Goal: Information Seeking & Learning: Find specific fact

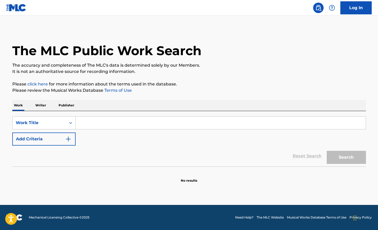
click at [108, 125] on input "Search Form" at bounding box center [221, 123] width 290 height 13
paste input "@1kazuo_"
type input "@1kazuo_"
drag, startPoint x: 107, startPoint y: 122, endPoint x: 67, endPoint y: 122, distance: 40.3
click at [67, 122] on div "SearchWithCriteria858ac4f7-abd7-4554-b727-ef4f9ce38f6a Work Title @1kazuo_" at bounding box center [189, 122] width 354 height 13
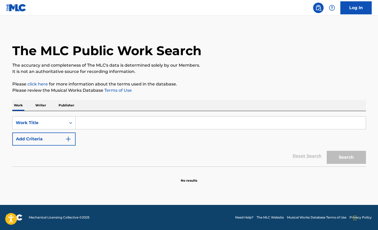
click at [40, 106] on p "Writer" at bounding box center [41, 105] width 14 height 11
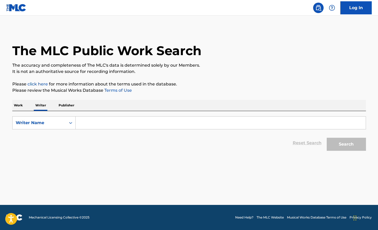
click at [106, 128] on input "Search Form" at bounding box center [221, 123] width 290 height 13
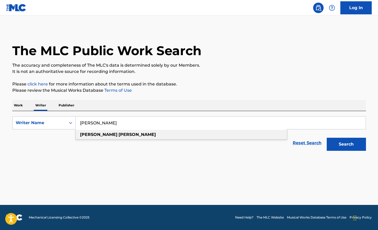
type input "[PERSON_NAME]"
click at [84, 135] on strong "[PERSON_NAME]" at bounding box center [98, 134] width 37 height 5
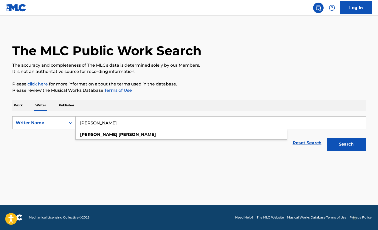
click at [59, 89] on p "Please review the Musical Works Database Terms of Use" at bounding box center [189, 90] width 354 height 6
click at [15, 108] on p "Work" at bounding box center [18, 105] width 12 height 11
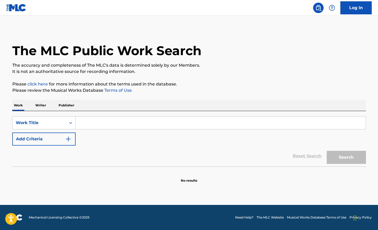
click at [54, 136] on button "Add Criteria" at bounding box center [43, 139] width 63 height 13
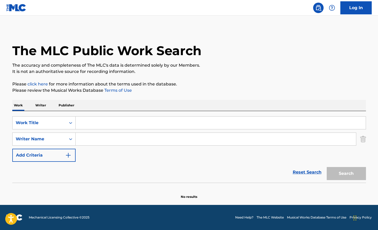
click at [101, 138] on input "Search Form" at bounding box center [216, 139] width 280 height 13
type input "[PERSON_NAME]"
click at [119, 126] on input "Search Form" at bounding box center [221, 123] width 290 height 13
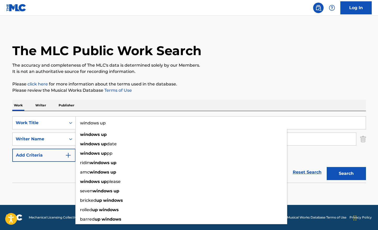
type input "windows up"
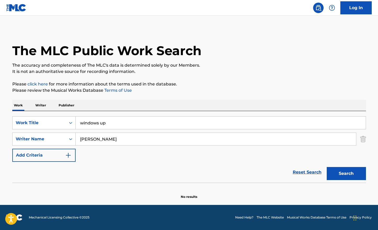
click at [201, 104] on div "Work Writer Publisher" at bounding box center [189, 105] width 354 height 11
click at [348, 175] on button "Search" at bounding box center [346, 173] width 39 height 13
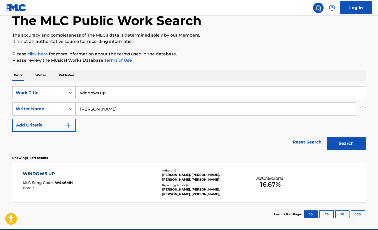
scroll to position [54, 0]
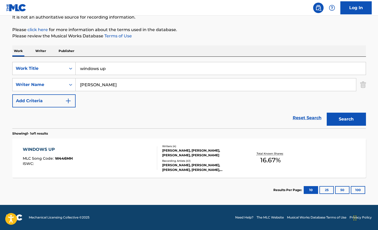
click at [168, 149] on div "[PERSON_NAME], [PERSON_NAME], [PERSON_NAME], [PERSON_NAME]" at bounding box center [201, 152] width 79 height 9
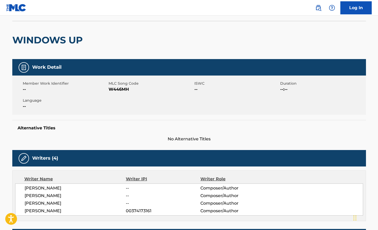
scroll to position [37, 0]
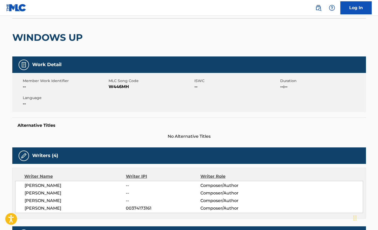
drag, startPoint x: 25, startPoint y: 200, endPoint x: 89, endPoint y: 200, distance: 64.1
click at [89, 200] on span "[PERSON_NAME]" at bounding box center [76, 201] width 102 height 6
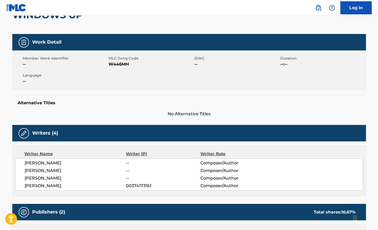
scroll to position [107, 0]
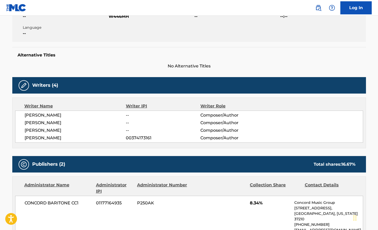
click at [28, 133] on span "[PERSON_NAME]" at bounding box center [76, 130] width 102 height 6
drag, startPoint x: 24, startPoint y: 131, endPoint x: 76, endPoint y: 131, distance: 52.1
click at [76, 131] on div "[PERSON_NAME] -- Composer/Author [PERSON_NAME] -- Composer/Author [PERSON_NAME]…" at bounding box center [189, 127] width 348 height 32
copy span "[PERSON_NAME]"
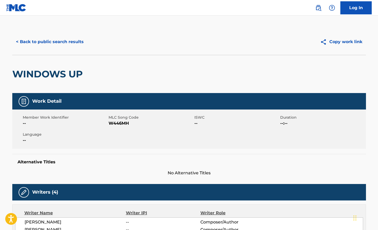
click at [50, 41] on button "< Back to public search results" at bounding box center [49, 41] width 75 height 13
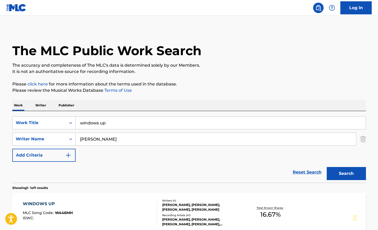
scroll to position [25, 0]
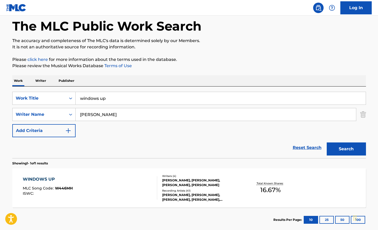
click at [366, 113] on div "The MLC Public Work Search The accuracy and completeness of The MLC's data is d…" at bounding box center [189, 118] width 366 height 228
click at [360, 115] on div "SearchWithCriteriad3d38ade-f72f-4983-9704-0f7119a097fd Writer Name [PERSON_NAME]" at bounding box center [189, 114] width 354 height 13
click at [363, 115] on img "Search Form" at bounding box center [363, 114] width 6 height 13
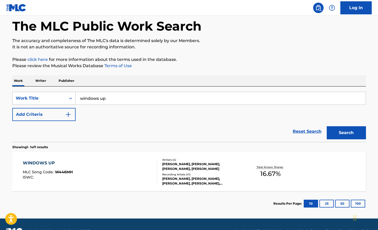
drag, startPoint x: 139, startPoint y: 98, endPoint x: 50, endPoint y: 98, distance: 88.9
click at [51, 98] on div "SearchWithCriteria858ac4f7-abd7-4554-b727-ef4f9ce38f6a Work Title windows up" at bounding box center [189, 98] width 354 height 13
click at [346, 133] on button "Search" at bounding box center [346, 132] width 39 height 13
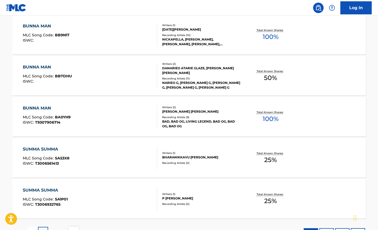
scroll to position [410, 0]
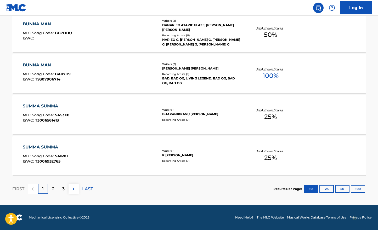
click at [50, 190] on div "2" at bounding box center [53, 189] width 10 height 10
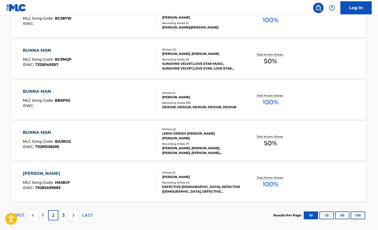
scroll to position [385, 0]
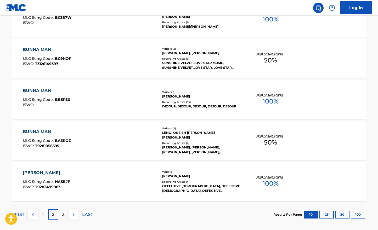
click at [64, 215] on p "3" at bounding box center [63, 215] width 2 height 6
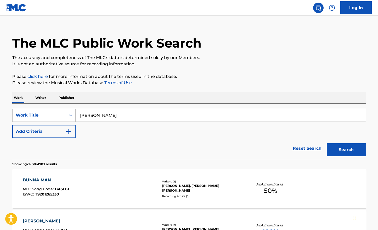
scroll to position [0, 0]
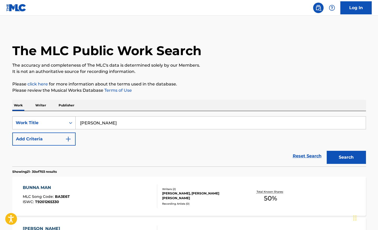
drag, startPoint x: 117, startPoint y: 123, endPoint x: 56, endPoint y: 119, distance: 61.4
click at [56, 119] on div "SearchWithCriteria858ac4f7-abd7-4554-b727-ef4f9ce38f6a Work Title [PERSON_NAME]" at bounding box center [189, 122] width 354 height 13
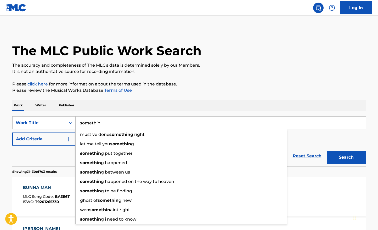
type input "somethin"
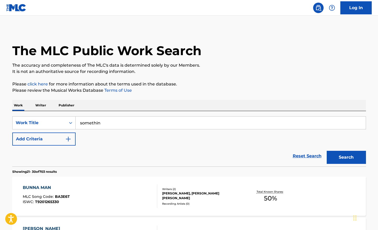
click at [189, 109] on div "Work Writer Publisher" at bounding box center [189, 105] width 354 height 11
click at [340, 153] on button "Search" at bounding box center [346, 157] width 39 height 13
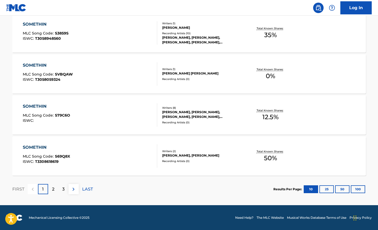
scroll to position [410, 0]
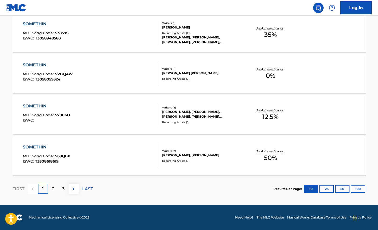
click at [52, 190] on p "2" at bounding box center [53, 189] width 2 height 6
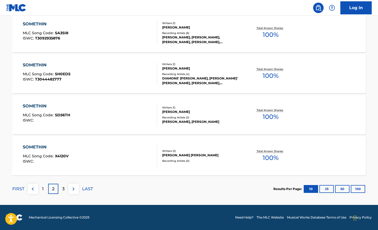
click at [64, 190] on p "3" at bounding box center [63, 189] width 2 height 6
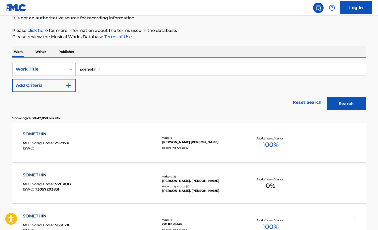
scroll to position [0, 0]
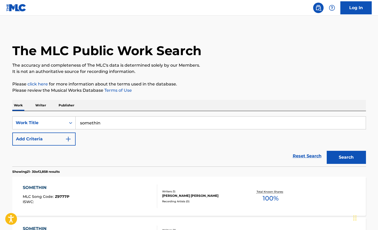
click at [61, 145] on button "Add Criteria" at bounding box center [43, 139] width 63 height 13
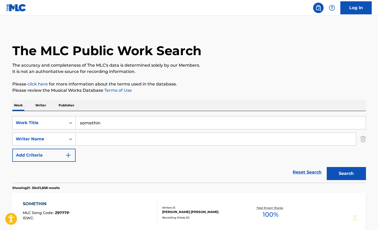
click at [109, 136] on input "Search Form" at bounding box center [216, 139] width 280 height 13
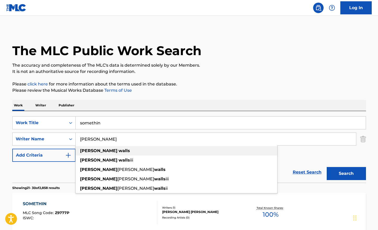
type input "[PERSON_NAME]"
click at [145, 152] on div "[PERSON_NAME]" at bounding box center [177, 150] width 202 height 9
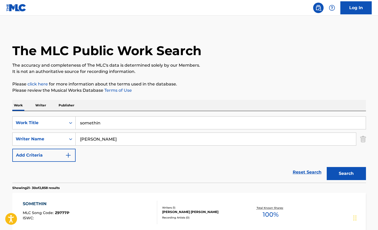
click at [342, 172] on button "Search" at bounding box center [346, 173] width 39 height 13
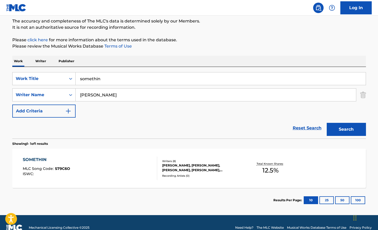
scroll to position [54, 0]
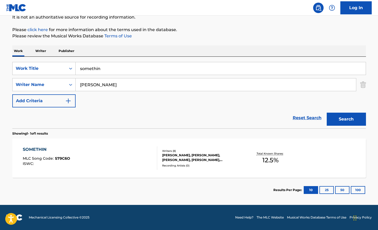
click at [196, 154] on div "[PERSON_NAME], [PERSON_NAME], [PERSON_NAME], [PERSON_NAME], [PERSON_NAME], [PER…" at bounding box center [201, 157] width 79 height 9
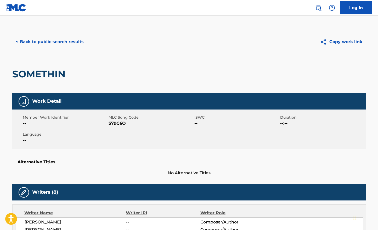
click at [50, 42] on button "< Back to public search results" at bounding box center [49, 41] width 75 height 13
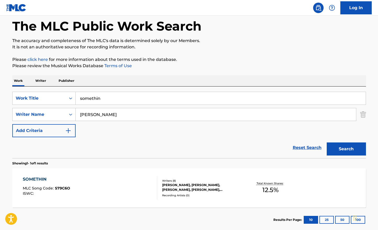
click at [362, 111] on img "Search Form" at bounding box center [363, 114] width 6 height 13
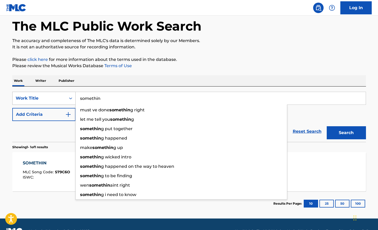
drag, startPoint x: 114, startPoint y: 99, endPoint x: 50, endPoint y: 95, distance: 63.9
click at [50, 95] on div "SearchWithCriteria858ac4f7-abd7-4554-b727-ef4f9ce38f6a Work Title somethin must…" at bounding box center [189, 98] width 354 height 13
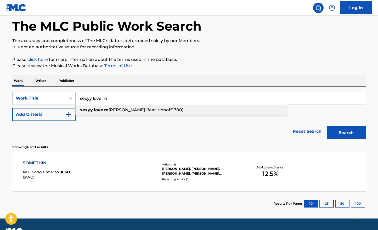
click at [94, 109] on strong "love" at bounding box center [98, 110] width 9 height 5
type input "sexyy love money (feat. vonoff1700)"
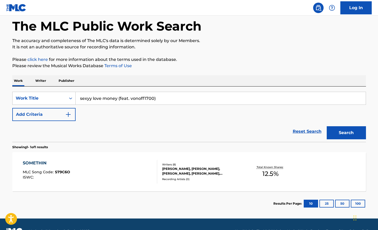
click at [350, 134] on button "Search" at bounding box center [346, 132] width 39 height 13
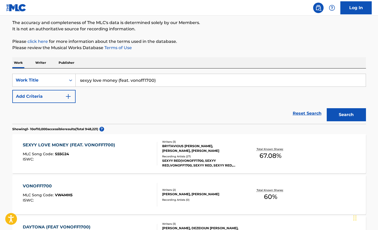
scroll to position [49, 0]
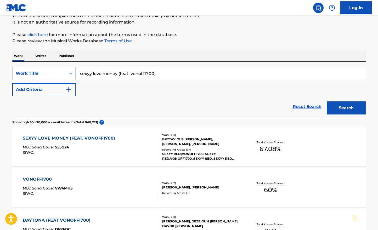
click at [177, 142] on div "BRYTAVIOUS [PERSON_NAME], [PERSON_NAME], [PERSON_NAME]" at bounding box center [201, 141] width 79 height 9
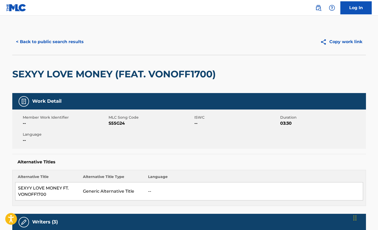
click at [42, 38] on button "< Back to public search results" at bounding box center [49, 41] width 75 height 13
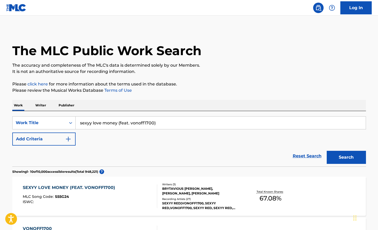
scroll to position [49, 0]
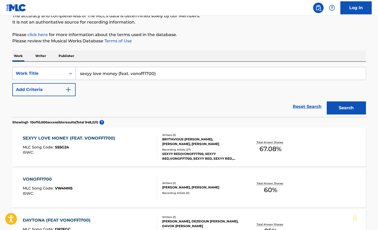
drag, startPoint x: 165, startPoint y: 70, endPoint x: 33, endPoint y: 70, distance: 132.6
click at [35, 70] on div "SearchWithCriteria858ac4f7-abd7-4554-b727-ef4f9ce38f6a Work Title sexyy love mo…" at bounding box center [189, 73] width 354 height 13
drag, startPoint x: 160, startPoint y: 77, endPoint x: 28, endPoint y: 62, distance: 132.7
click at [32, 63] on div "SearchWithCriteria858ac4f7-abd7-4554-b727-ef4f9ce38f6a Work Title sexyy love mo…" at bounding box center [189, 89] width 354 height 55
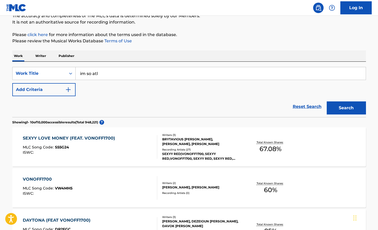
click at [339, 106] on button "Search" at bounding box center [346, 108] width 39 height 13
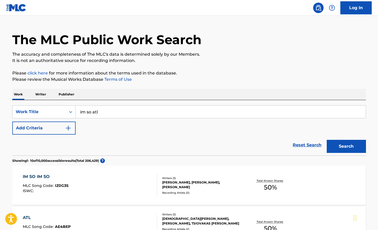
scroll to position [0, 0]
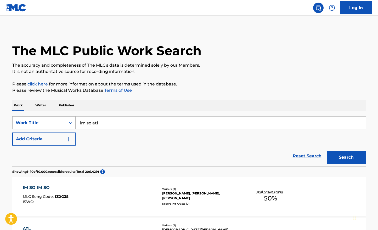
drag, startPoint x: 116, startPoint y: 121, endPoint x: 51, endPoint y: 121, distance: 64.9
click at [51, 121] on div "SearchWithCriteria858ac4f7-abd7-4554-b727-ef4f9ce38f6a Work Title im so atl" at bounding box center [189, 122] width 354 height 13
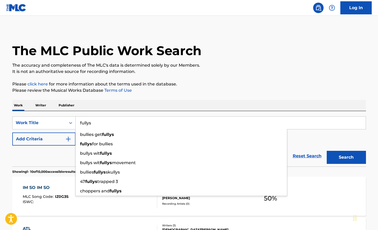
type input "fullys"
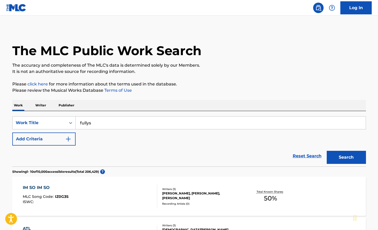
click at [107, 110] on div "Work Writer Publisher" at bounding box center [189, 105] width 354 height 11
click at [348, 155] on button "Search" at bounding box center [346, 157] width 39 height 13
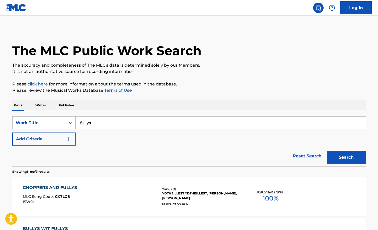
click at [57, 137] on button "Add Criteria" at bounding box center [43, 139] width 63 height 13
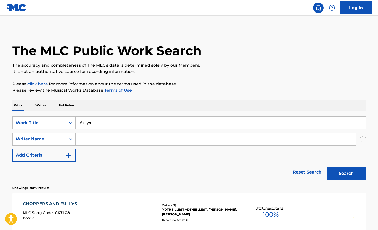
click at [97, 137] on input "Search Form" at bounding box center [216, 139] width 280 height 13
paste input "[PERSON_NAME]"
click at [346, 173] on button "Search" at bounding box center [346, 173] width 39 height 13
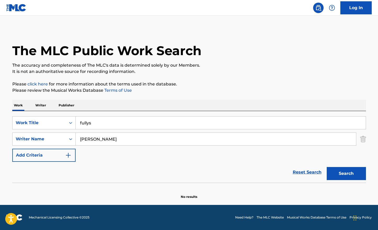
click at [130, 138] on input "[PERSON_NAME]" at bounding box center [216, 139] width 280 height 13
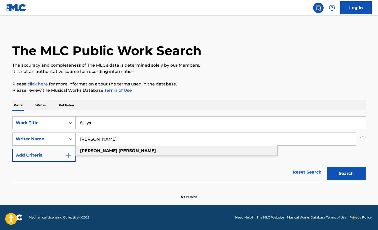
click at [119, 150] on strong "[PERSON_NAME]" at bounding box center [137, 150] width 37 height 5
type input "[PERSON_NAME]"
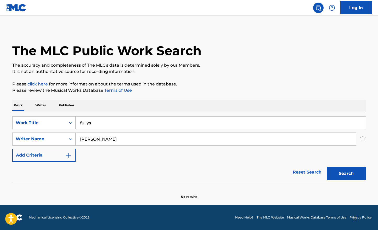
click at [342, 176] on button "Search" at bounding box center [346, 173] width 39 height 13
click at [99, 125] on input "fullys" at bounding box center [221, 123] width 290 height 13
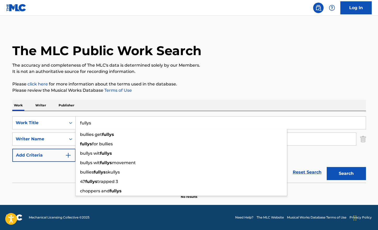
click at [85, 111] on div "Work Writer Publisher" at bounding box center [189, 105] width 354 height 11
drag, startPoint x: 102, startPoint y: 123, endPoint x: 46, endPoint y: 119, distance: 56.7
click at [47, 119] on div "SearchWithCriteria858ac4f7-abd7-4554-b727-ef4f9ce38f6a Work Title fullys bullie…" at bounding box center [189, 122] width 354 height 13
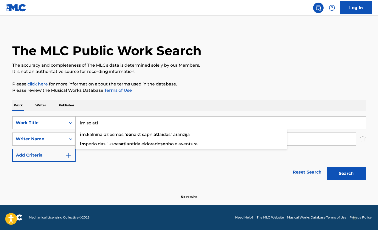
type input "im so atl"
click at [172, 77] on div "The MLC Public Work Search The accuracy and completeness of The MLC's data is d…" at bounding box center [189, 114] width 366 height 171
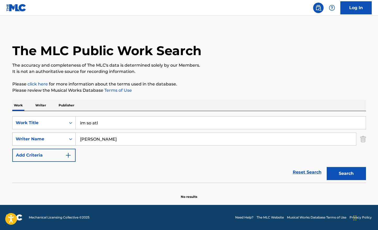
drag, startPoint x: 124, startPoint y: 141, endPoint x: 42, endPoint y: 137, distance: 82.0
click at [43, 138] on div "SearchWithCriteriad3d38ade-f72f-4983-9704-0f7119a097fd Writer Name [PERSON_NAME]" at bounding box center [189, 139] width 354 height 13
paste input "[PERSON_NAME]"
type input "[PERSON_NAME]"
click at [348, 171] on button "Search" at bounding box center [346, 173] width 39 height 13
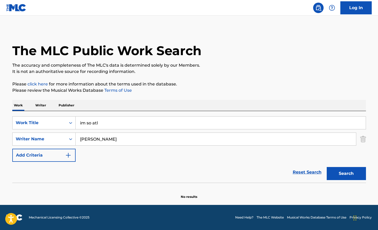
click at [36, 108] on p "Writer" at bounding box center [41, 105] width 14 height 11
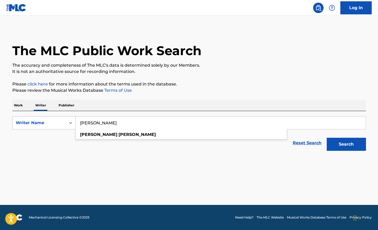
drag, startPoint x: 136, startPoint y: 128, endPoint x: 61, endPoint y: 121, distance: 74.7
click at [61, 121] on div "SearchWithCriteriaa723195c-b9e6-47c7-a94d-f6c77d0349e3 Writer Name [PERSON_NAME…" at bounding box center [189, 122] width 354 height 13
paste input "[PERSON_NAME]"
type input "[PERSON_NAME]"
click at [202, 96] on div "The MLC Public Work Search The accuracy and completeness of The MLC's data is d…" at bounding box center [189, 91] width 366 height 125
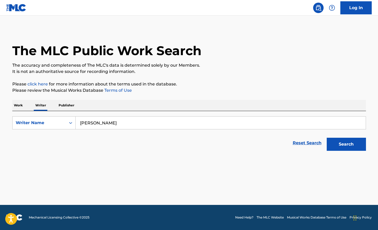
click at [354, 155] on main "The MLC Public Work Search The accuracy and completeness of The MLC's data is d…" at bounding box center [189, 110] width 378 height 189
click at [340, 143] on button "Search" at bounding box center [346, 144] width 39 height 13
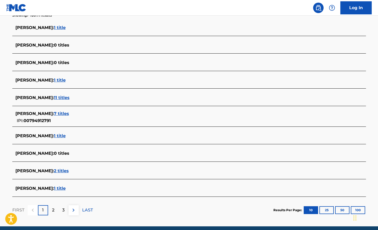
scroll to position [159, 0]
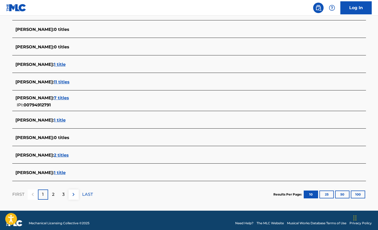
click at [64, 173] on span "1 title" at bounding box center [60, 172] width 12 height 5
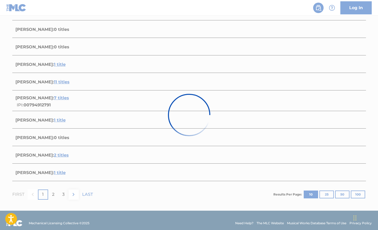
scroll to position [38, 0]
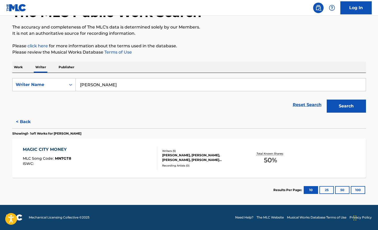
click at [182, 152] on div "Writers ( 5 )" at bounding box center [201, 151] width 79 height 4
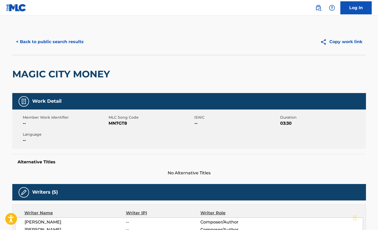
click at [54, 46] on button "< Back to public search results" at bounding box center [49, 41] width 75 height 13
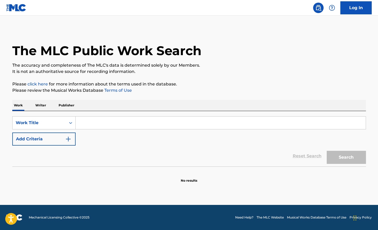
click at [127, 126] on input "Search Form" at bounding box center [221, 123] width 290 height 13
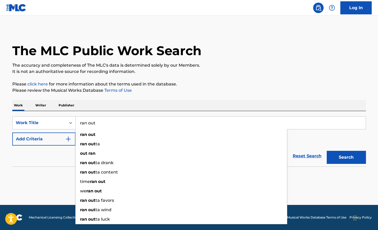
type input "ran out"
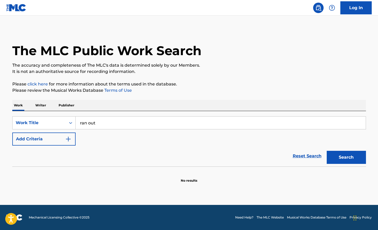
click at [34, 143] on button "Add Criteria" at bounding box center [43, 139] width 63 height 13
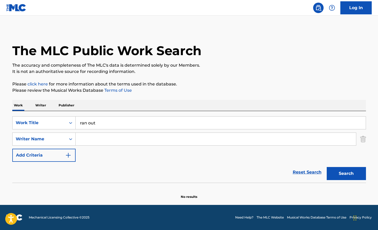
click at [85, 142] on input "Search Form" at bounding box center [216, 139] width 280 height 13
type input "jt"
click at [346, 172] on button "Search" at bounding box center [346, 173] width 39 height 13
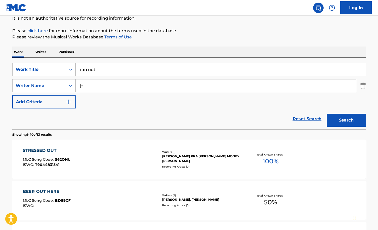
scroll to position [60, 0]
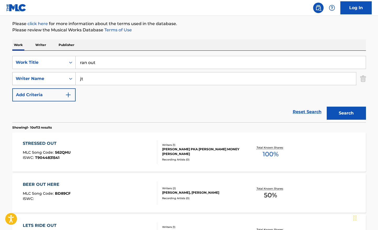
drag, startPoint x: 94, startPoint y: 76, endPoint x: 59, endPoint y: 76, distance: 34.5
click at [60, 76] on div "SearchWithCriteriadcdad2bd-6267-4b4b-b439-56c40805be08 Writer Name jt" at bounding box center [189, 78] width 354 height 13
click at [346, 110] on button "Search" at bounding box center [346, 113] width 39 height 13
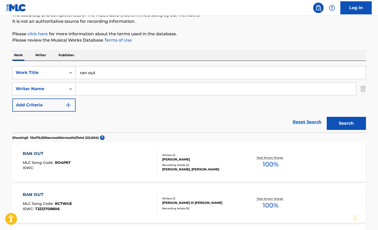
scroll to position [0, 0]
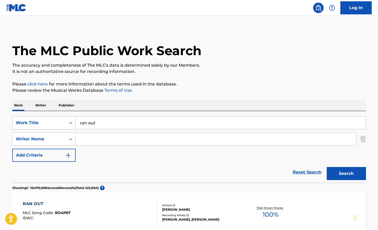
drag, startPoint x: 106, startPoint y: 122, endPoint x: 58, endPoint y: 121, distance: 48.1
click at [61, 121] on div "SearchWithCriteriaf04f5da5-acfe-4253-905c-2d54b813de69 Work Title ran out" at bounding box center [189, 122] width 354 height 13
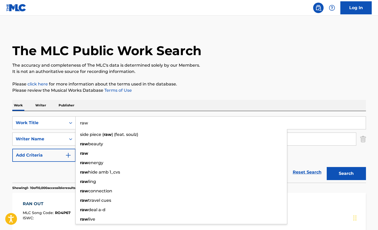
type input "raw"
click at [110, 104] on div "Work Writer Publisher" at bounding box center [189, 105] width 354 height 11
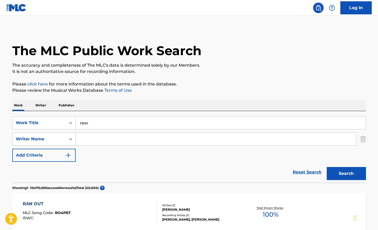
click at [101, 143] on input "Search Form" at bounding box center [216, 139] width 280 height 13
type input "city girls"
click at [345, 173] on button "Search" at bounding box center [346, 173] width 39 height 13
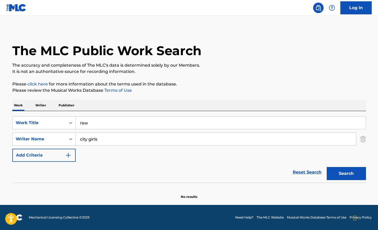
click at [365, 141] on img "Search Form" at bounding box center [363, 139] width 6 height 13
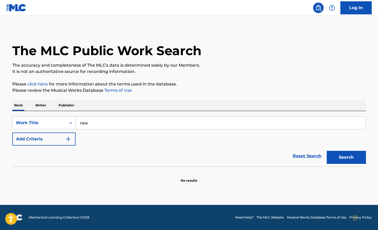
click at [346, 161] on button "Search" at bounding box center [346, 157] width 39 height 13
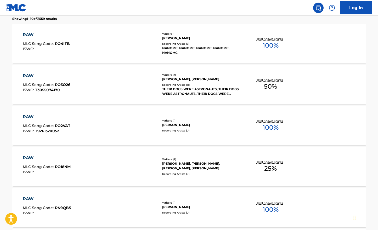
scroll to position [162, 0]
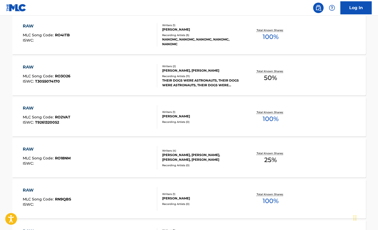
click at [218, 156] on div "WOUTER JANSSEN, EVA SHAW, TAVONNE TURNER, DONEL JACKSON" at bounding box center [201, 157] width 79 height 9
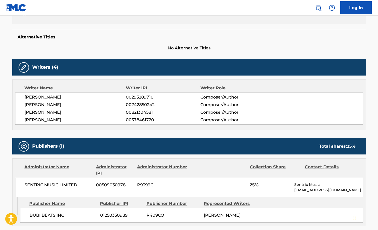
scroll to position [133, 0]
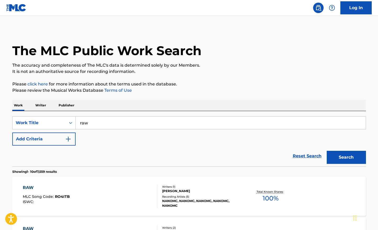
click at [55, 137] on button "Add Criteria" at bounding box center [43, 139] width 63 height 13
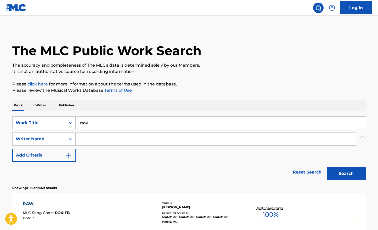
click at [90, 137] on input "Search Form" at bounding box center [216, 139] width 280 height 13
paste input "[PERSON_NAME]"
click at [139, 146] on div "dane macquillan" at bounding box center [176, 150] width 202 height 10
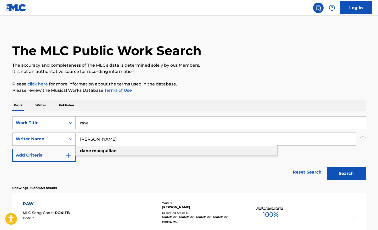
click at [144, 149] on div "dane macquillan" at bounding box center [177, 150] width 202 height 9
type input "dane macquillan"
click at [346, 173] on button "Search" at bounding box center [346, 173] width 39 height 13
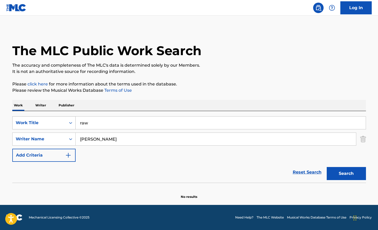
drag, startPoint x: 92, startPoint y: 125, endPoint x: 72, endPoint y: 125, distance: 19.4
click at [76, 125] on input "raw" at bounding box center [221, 123] width 290 height 13
click at [37, 107] on p "Writer" at bounding box center [41, 105] width 14 height 11
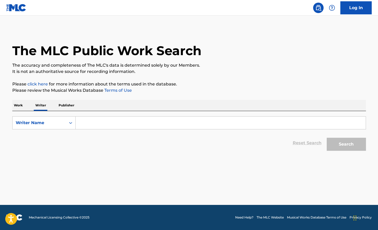
click at [101, 131] on form "SearchWithCriteriacd99b485-689b-42de-893d-040d3f5b7244 Writer Name Reset Search…" at bounding box center [189, 134] width 354 height 37
click at [94, 120] on input "Search Form" at bounding box center [221, 123] width 290 height 13
paste input "[PERSON_NAME]"
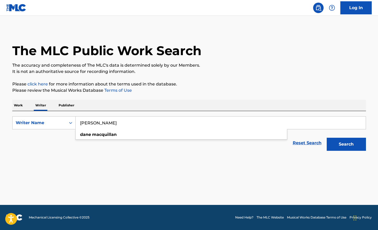
type input "[PERSON_NAME]"
click at [330, 143] on button "Search" at bounding box center [346, 144] width 39 height 13
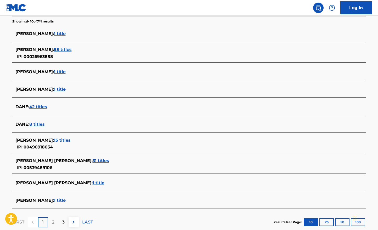
scroll to position [140, 0]
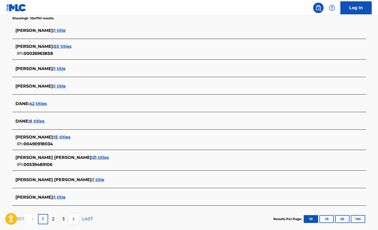
click at [66, 198] on span "1 title" at bounding box center [60, 197] width 12 height 5
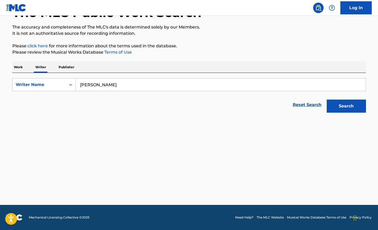
scroll to position [38, 0]
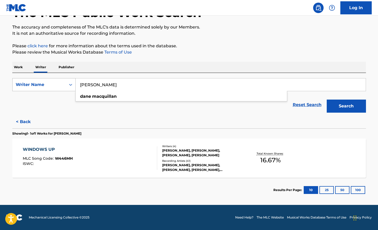
drag, startPoint x: 134, startPoint y: 82, endPoint x: 46, endPoint y: 82, distance: 87.6
click at [47, 82] on div "SearchWithCriteriacd99b485-689b-42de-893d-040d3f5b7244 Writer Name DANE MACQUIL…" at bounding box center [189, 84] width 354 height 13
drag, startPoint x: 146, startPoint y: 87, endPoint x: 58, endPoint y: 86, distance: 88.7
click at [58, 86] on div "SearchWithCriteriacd99b485-689b-42de-893d-040d3f5b7244 Writer Name DANE MACQUIL…" at bounding box center [189, 84] width 354 height 13
click at [129, 83] on input "[PERSON_NAME]" at bounding box center [221, 84] width 290 height 13
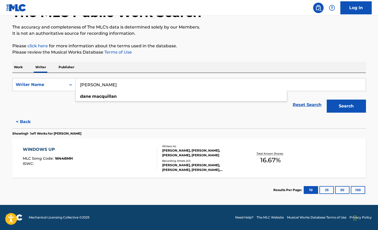
click at [19, 68] on p "Work" at bounding box center [18, 67] width 12 height 11
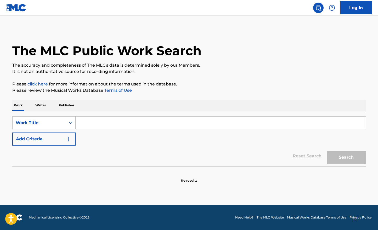
click at [58, 135] on button "Add Criteria" at bounding box center [43, 139] width 63 height 13
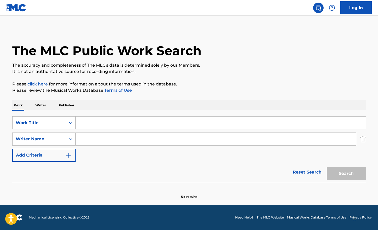
click at [82, 135] on input "Search Form" at bounding box center [216, 139] width 280 height 13
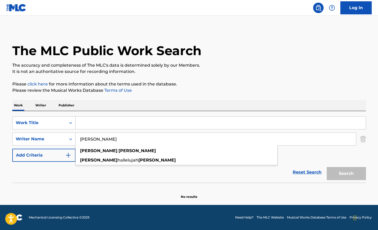
type input "gloria woods"
click at [102, 129] on div "SearchWithCriteriaf04f5da5-acfe-4253-905c-2d54b813de69 Work Title SearchWithCri…" at bounding box center [189, 139] width 354 height 46
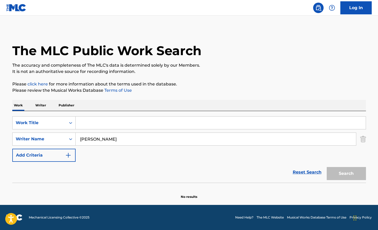
click at [110, 126] on input "Search Form" at bounding box center [221, 123] width 290 height 13
click at [102, 122] on input "Search Form" at bounding box center [221, 123] width 290 height 13
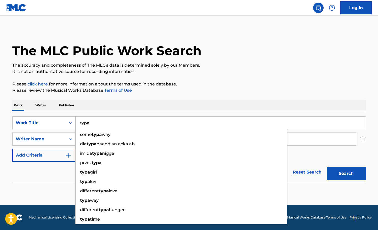
type input "typa"
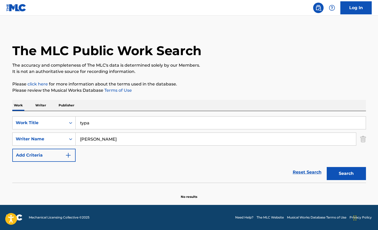
click at [170, 97] on div "The MLC Public Work Search The accuracy and completeness of The MLC's data is d…" at bounding box center [189, 114] width 366 height 171
click at [354, 174] on button "Search" at bounding box center [346, 173] width 39 height 13
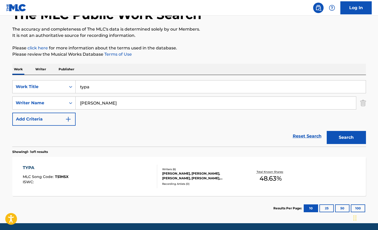
scroll to position [46, 0]
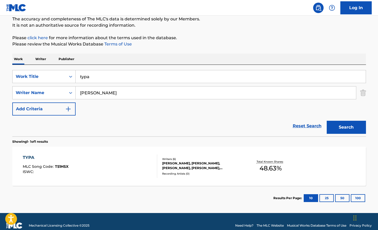
click at [191, 155] on div "TYPA MLC Song Code : T51HSX ISWC : Writers ( 6 ) GLORIA WOODS, MARQUEZE PARKER,…" at bounding box center [189, 166] width 354 height 39
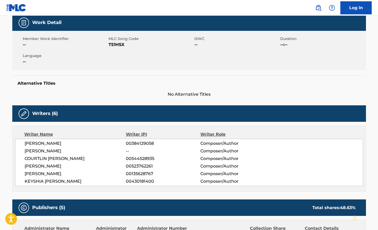
scroll to position [79, 0]
